Goal: Task Accomplishment & Management: Manage account settings

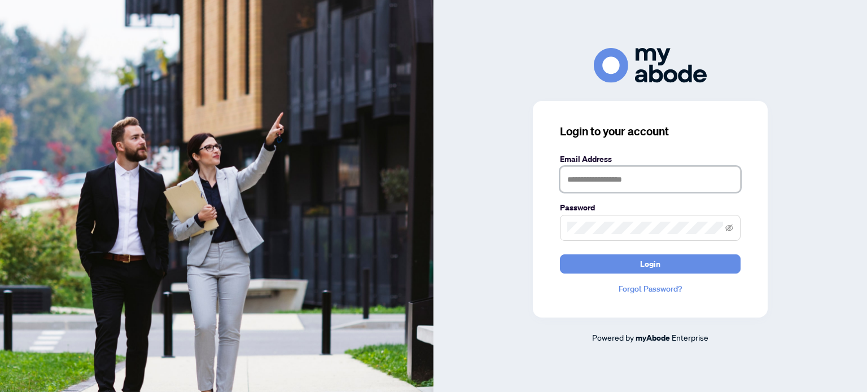
type input "**********"
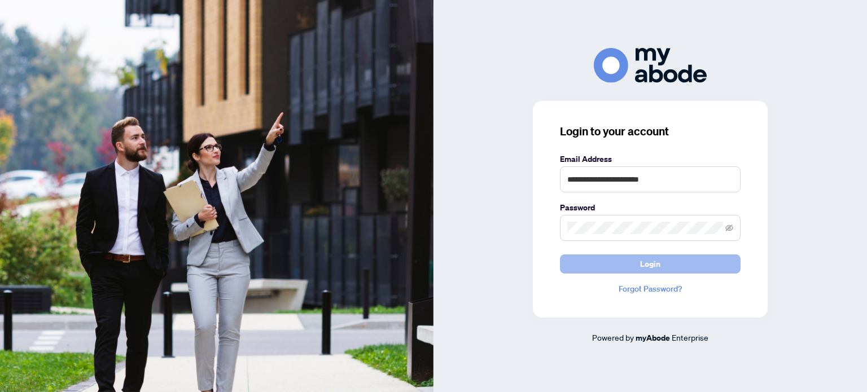
click at [652, 270] on span "Login" at bounding box center [650, 264] width 20 height 18
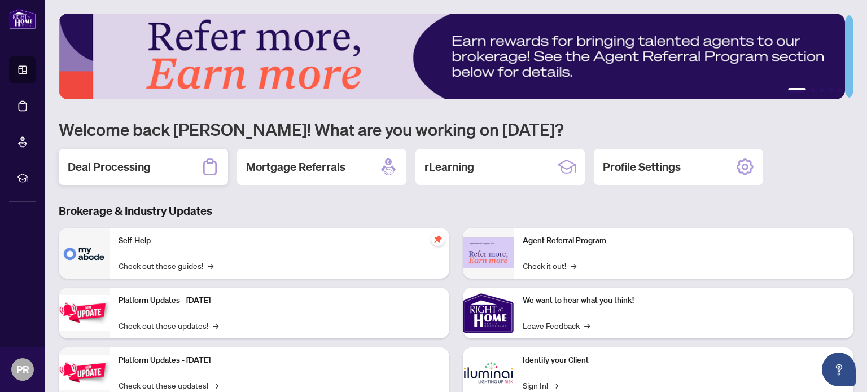
click at [130, 168] on h2 "Deal Processing" at bounding box center [109, 167] width 83 height 16
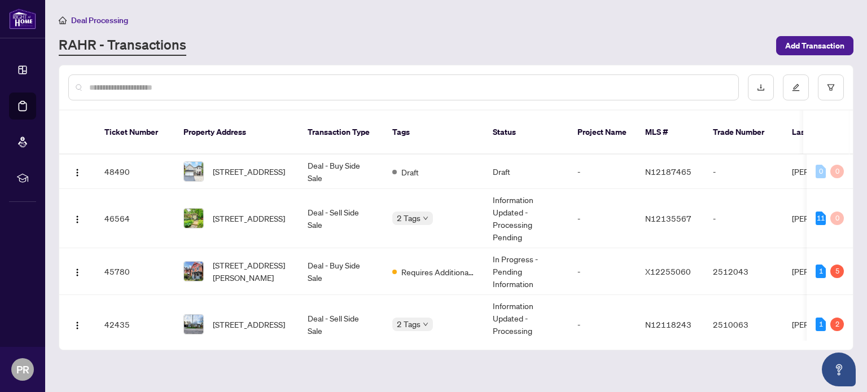
click at [227, 165] on span "1098 Secretariate Rd, Newmarket, Ontario L3X 1M3, Canada" at bounding box center [249, 171] width 72 height 12
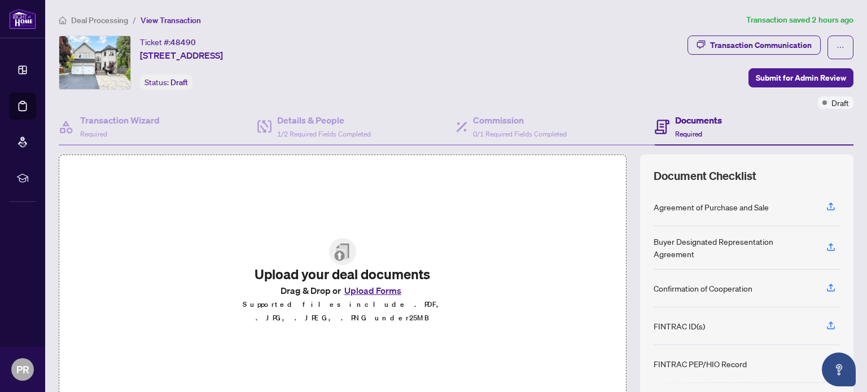
click at [536, 56] on div "Ticket #: 48490 1098 Secretariate Rd, Newmarket, Ontario L3X 1M3, Canada Status…" at bounding box center [371, 63] width 624 height 54
click at [829, 247] on icon "button" at bounding box center [831, 246] width 5 height 6
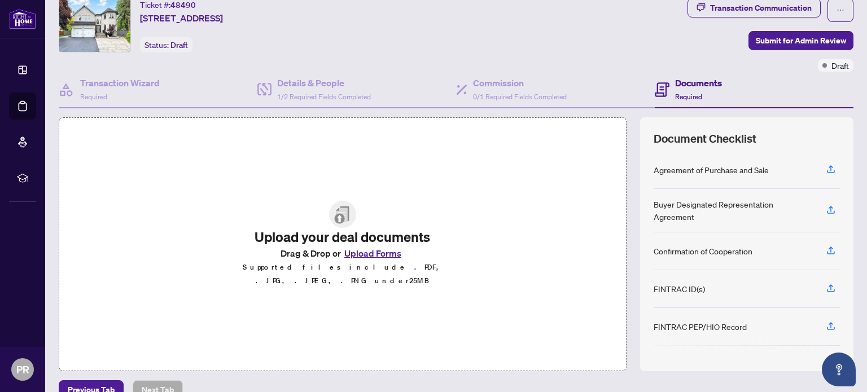
scroll to position [37, 0]
click at [826, 216] on span "button" at bounding box center [831, 211] width 10 height 18
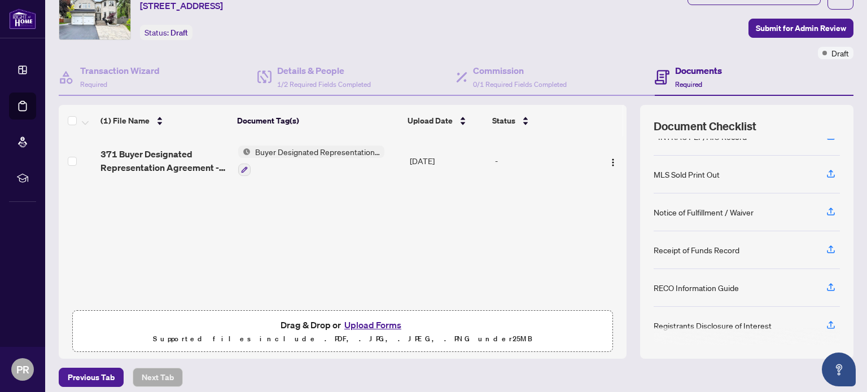
scroll to position [52, 0]
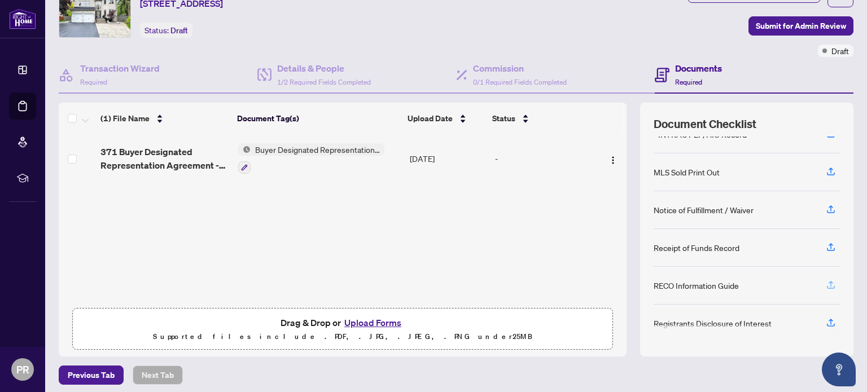
click at [826, 282] on icon "button" at bounding box center [831, 285] width 10 height 10
